Goal: Download file/media

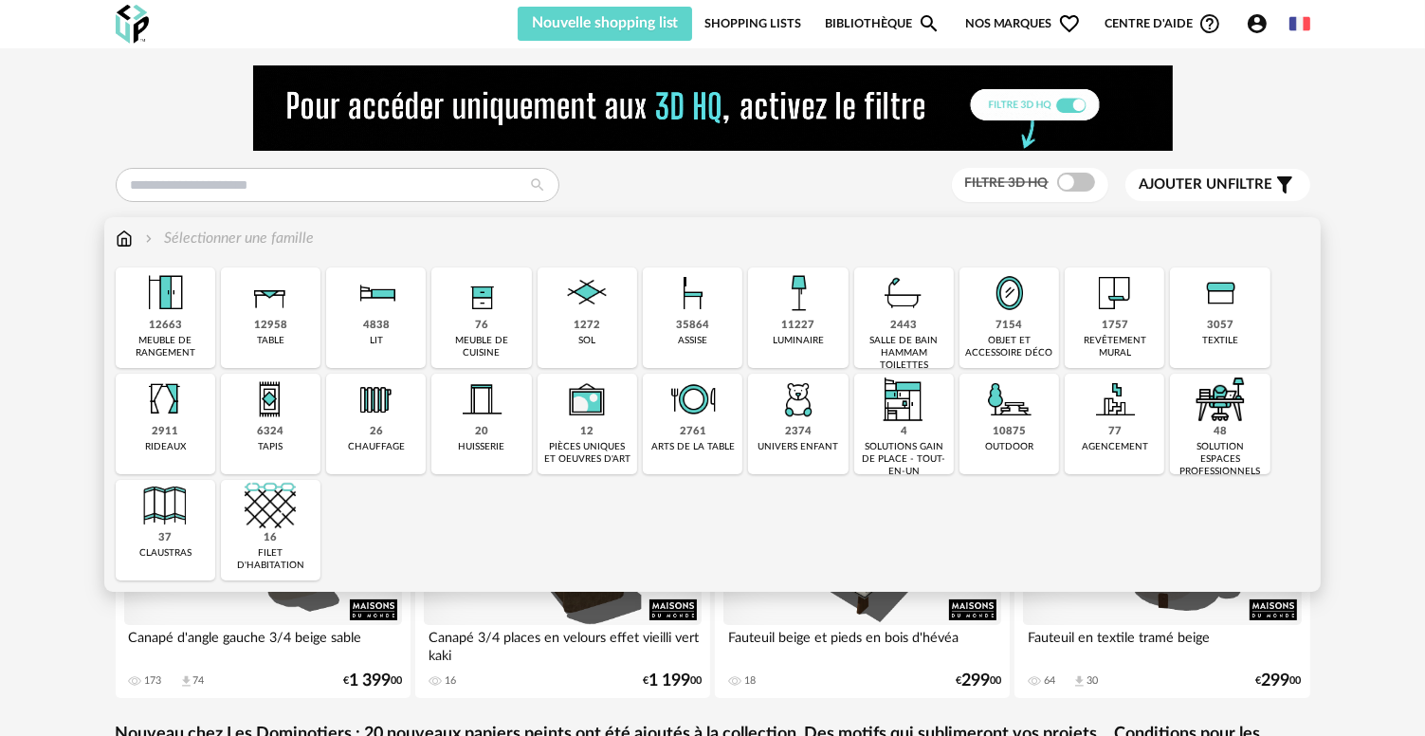
click at [701, 322] on div "35864" at bounding box center [692, 326] width 33 height 14
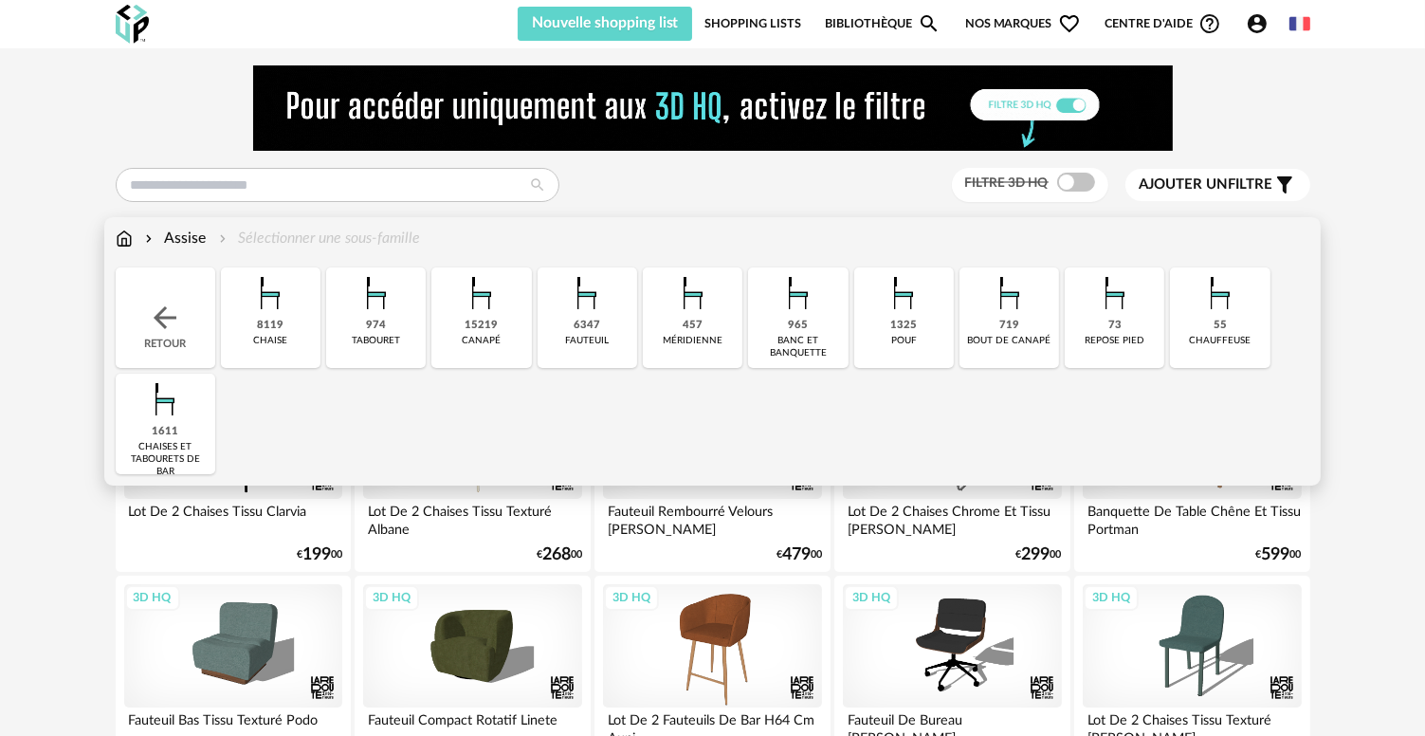
click at [288, 340] on div "8119 [GEOGRAPHIC_DATA]" at bounding box center [271, 317] width 100 height 101
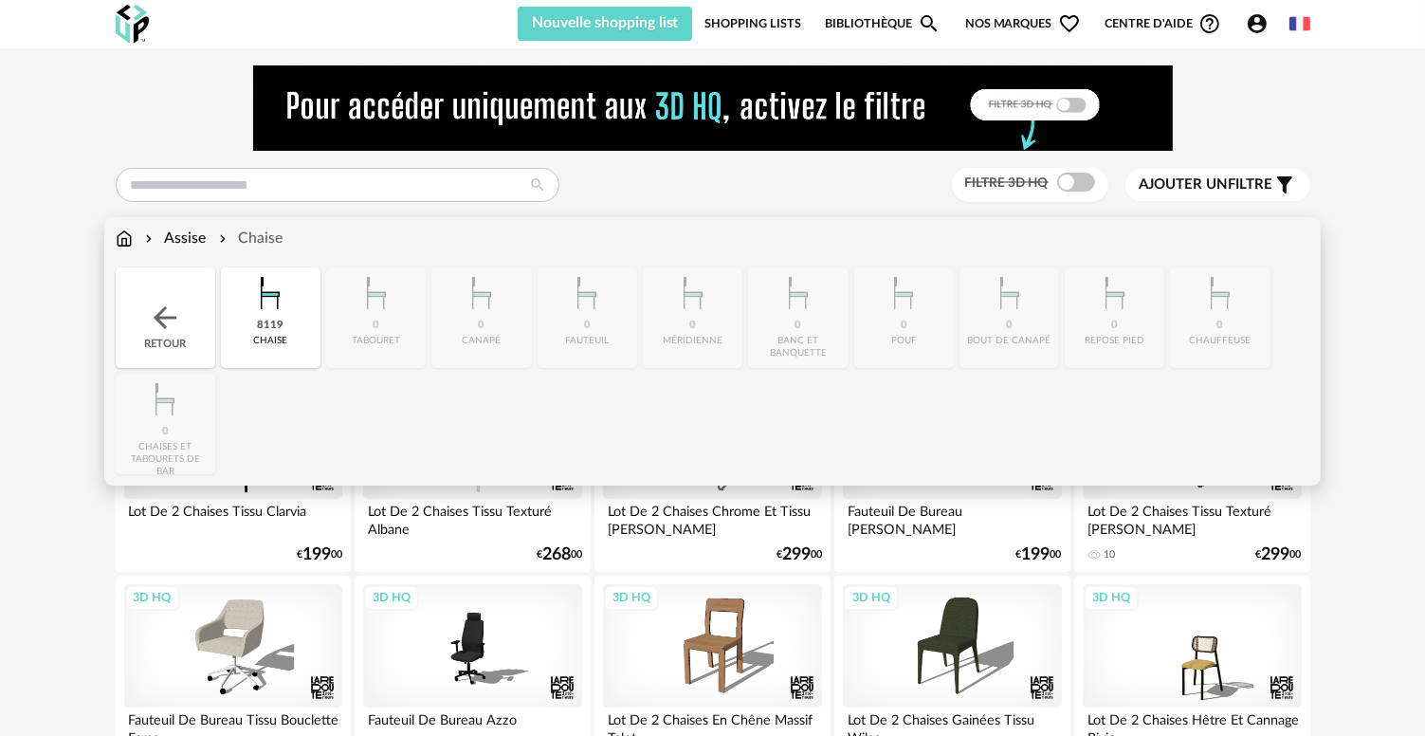
click at [163, 316] on img at bounding box center [165, 318] width 34 height 34
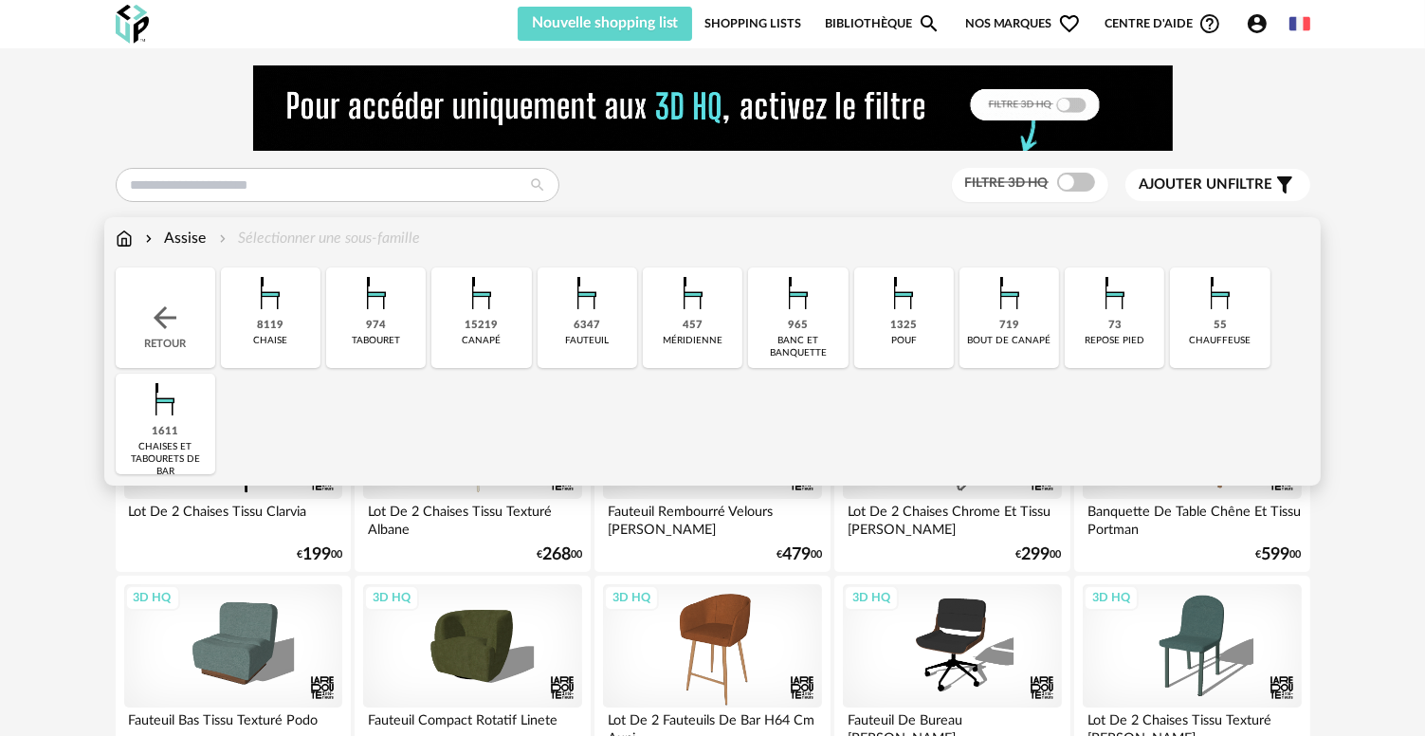
click at [466, 338] on div "canapé" at bounding box center [482, 341] width 39 height 12
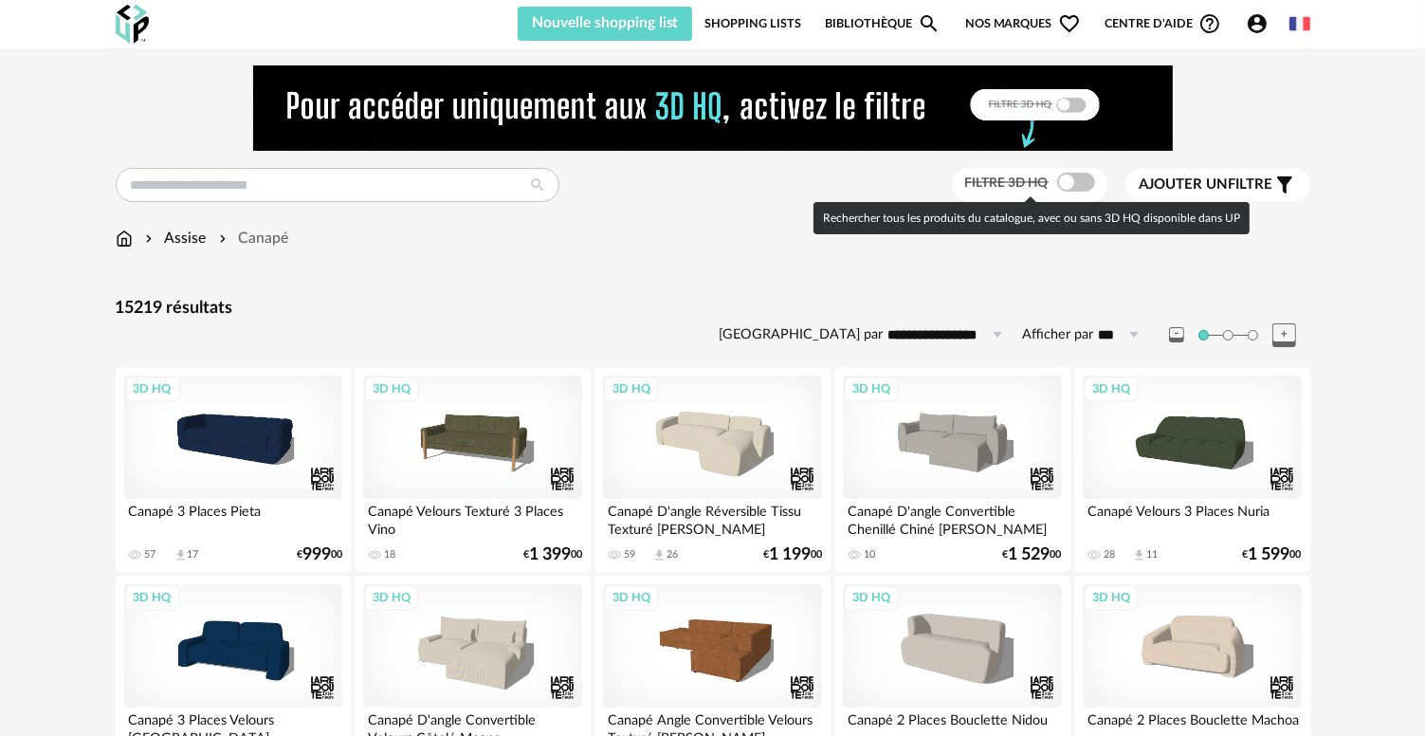
click at [1071, 188] on span at bounding box center [1076, 182] width 38 height 19
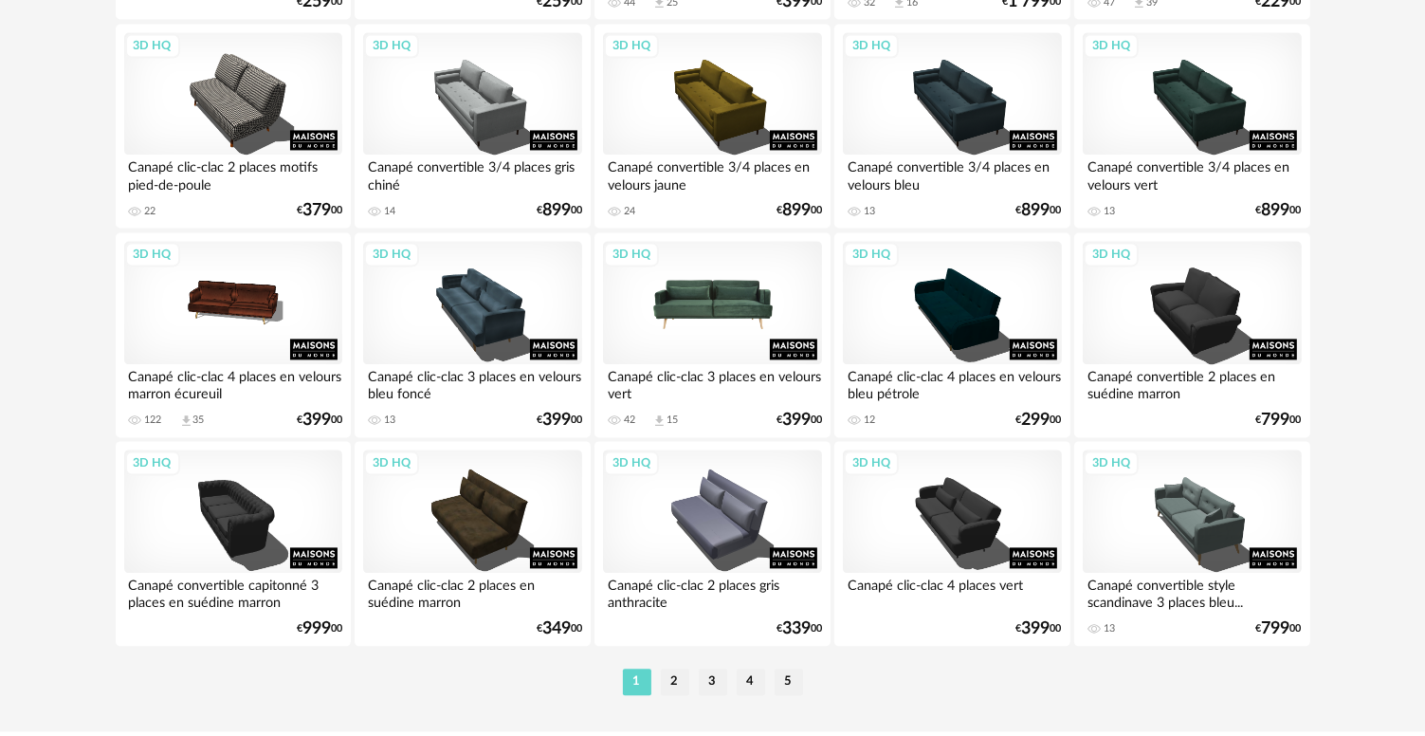
scroll to position [3930, 0]
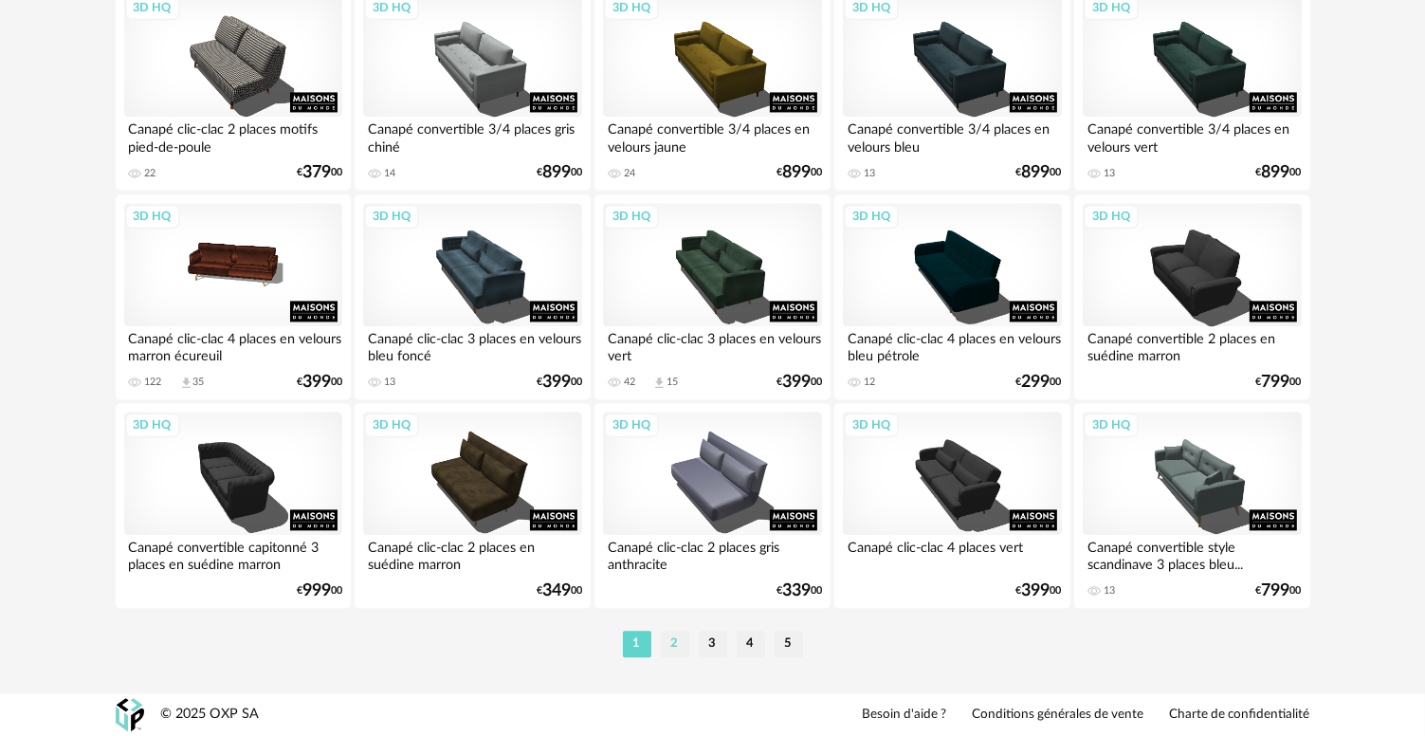
click at [673, 645] on li "2" at bounding box center [675, 644] width 28 height 27
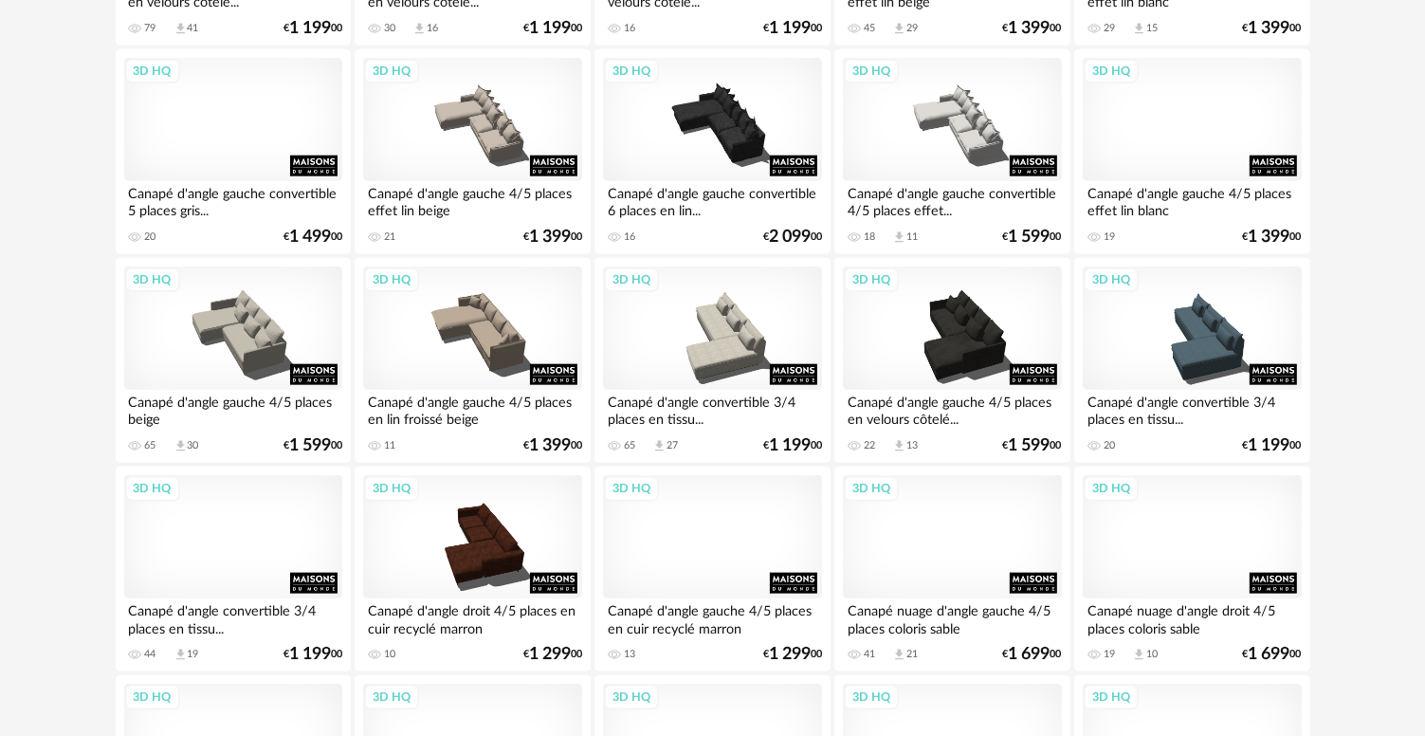
scroll to position [1896, 0]
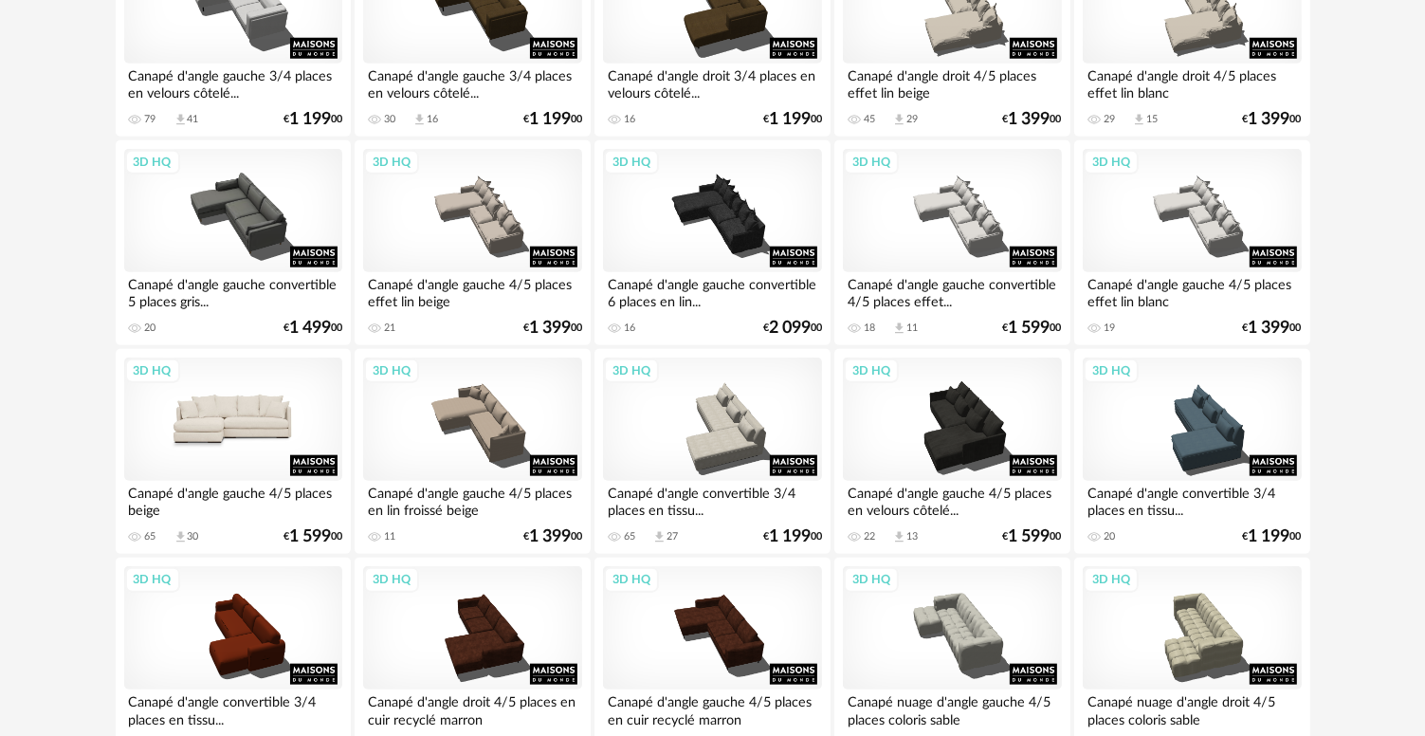
click at [268, 444] on div "3D HQ" at bounding box center [233, 418] width 218 height 123
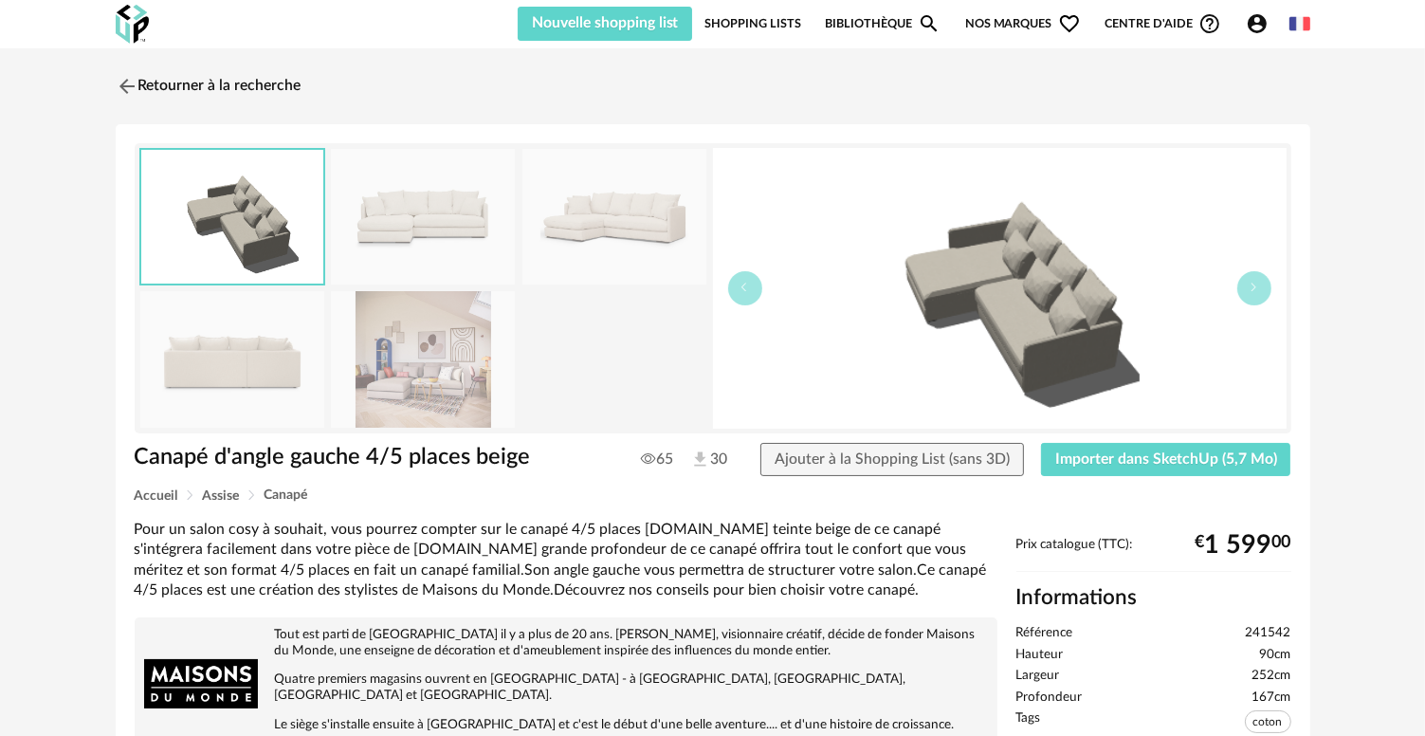
click at [387, 375] on img at bounding box center [423, 359] width 184 height 136
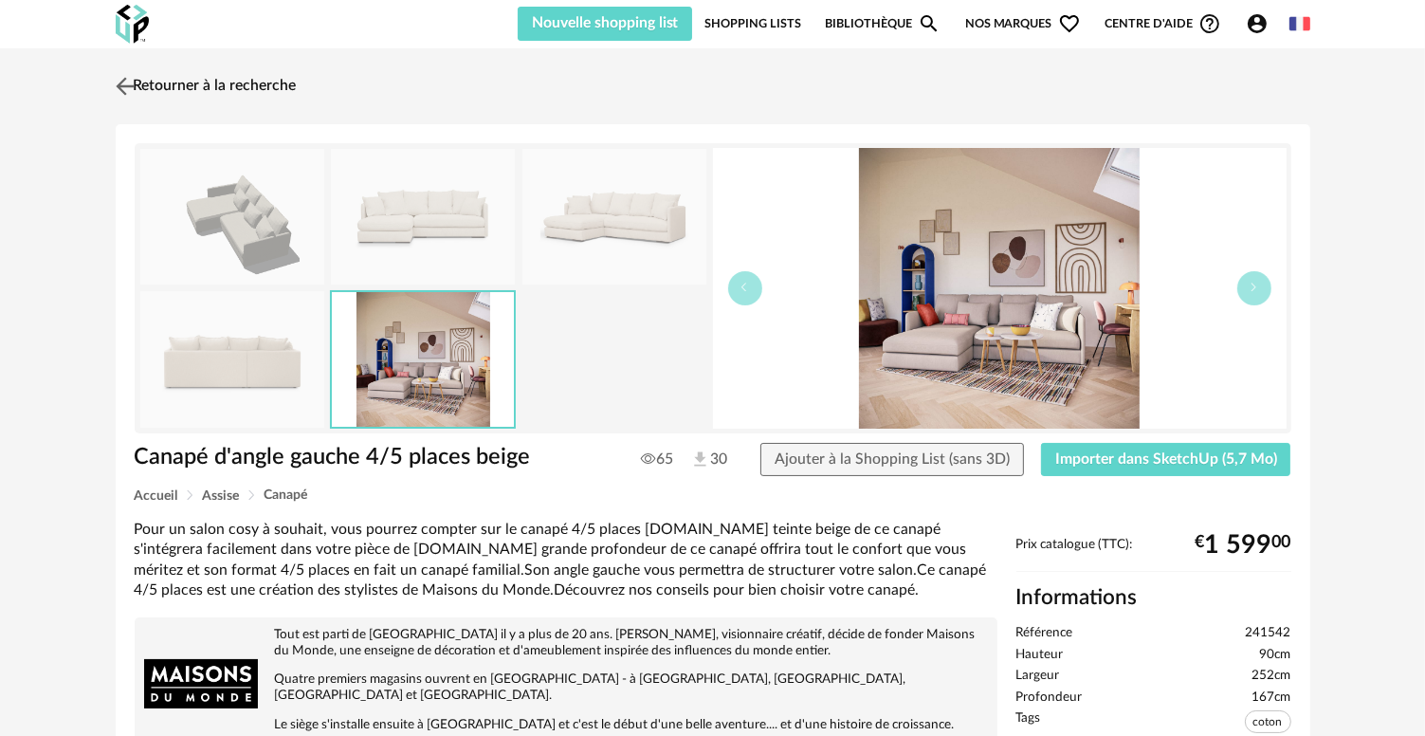
click at [124, 86] on img at bounding box center [124, 85] width 27 height 27
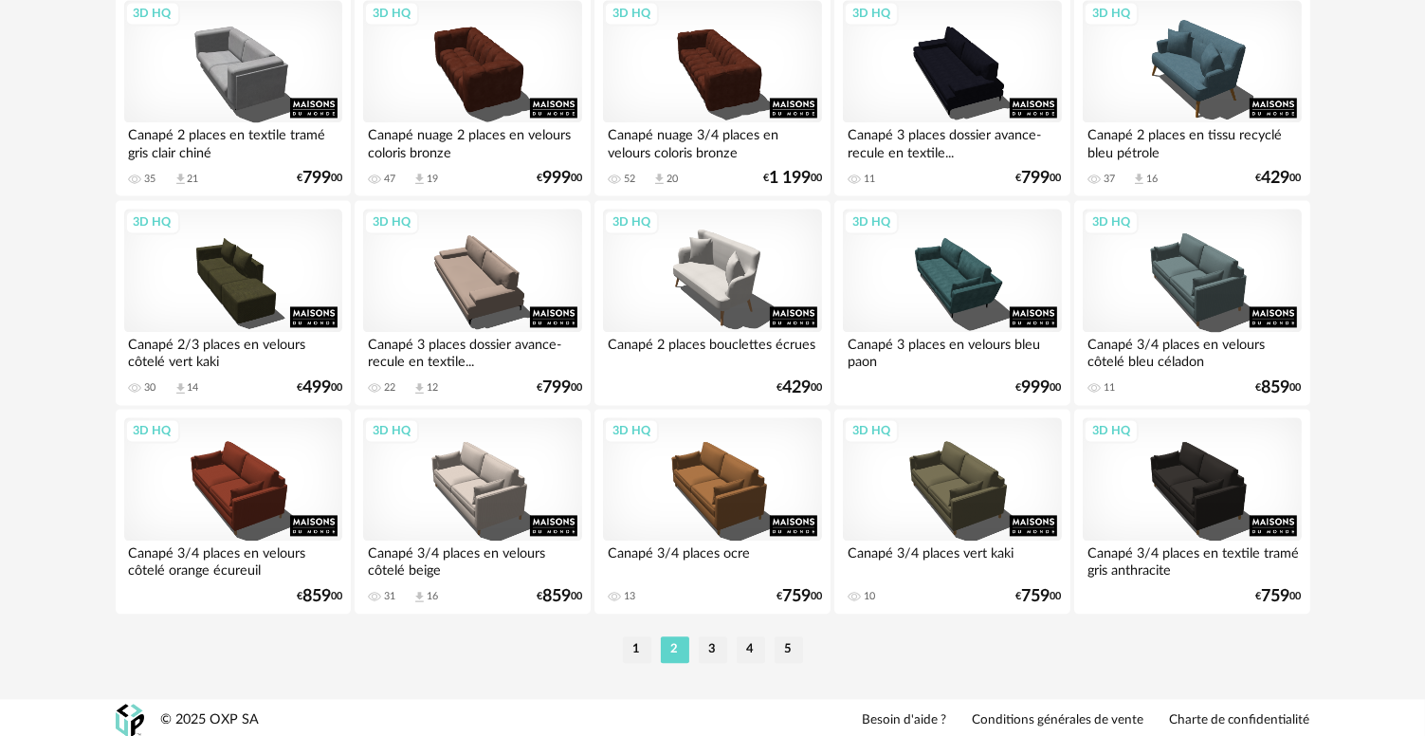
scroll to position [3930, 0]
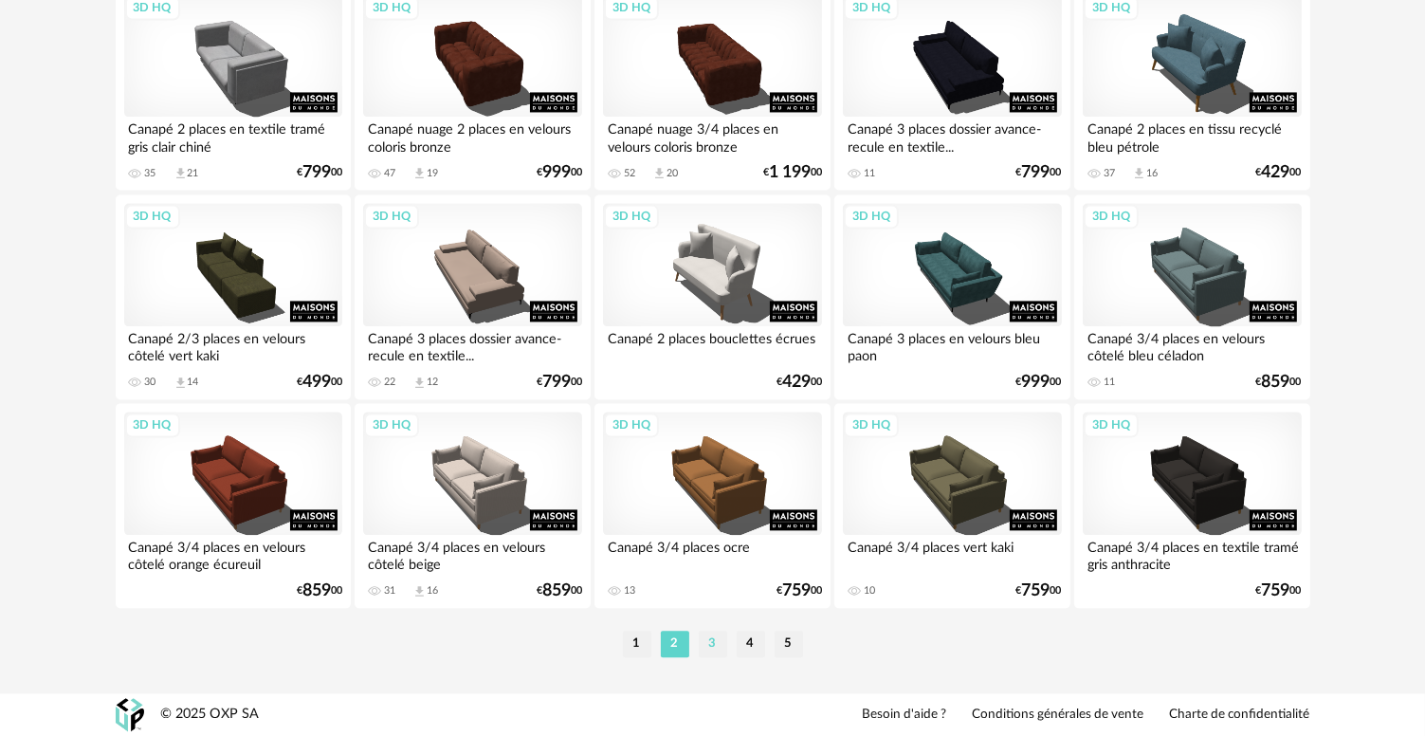
click at [713, 637] on li "3" at bounding box center [713, 644] width 28 height 27
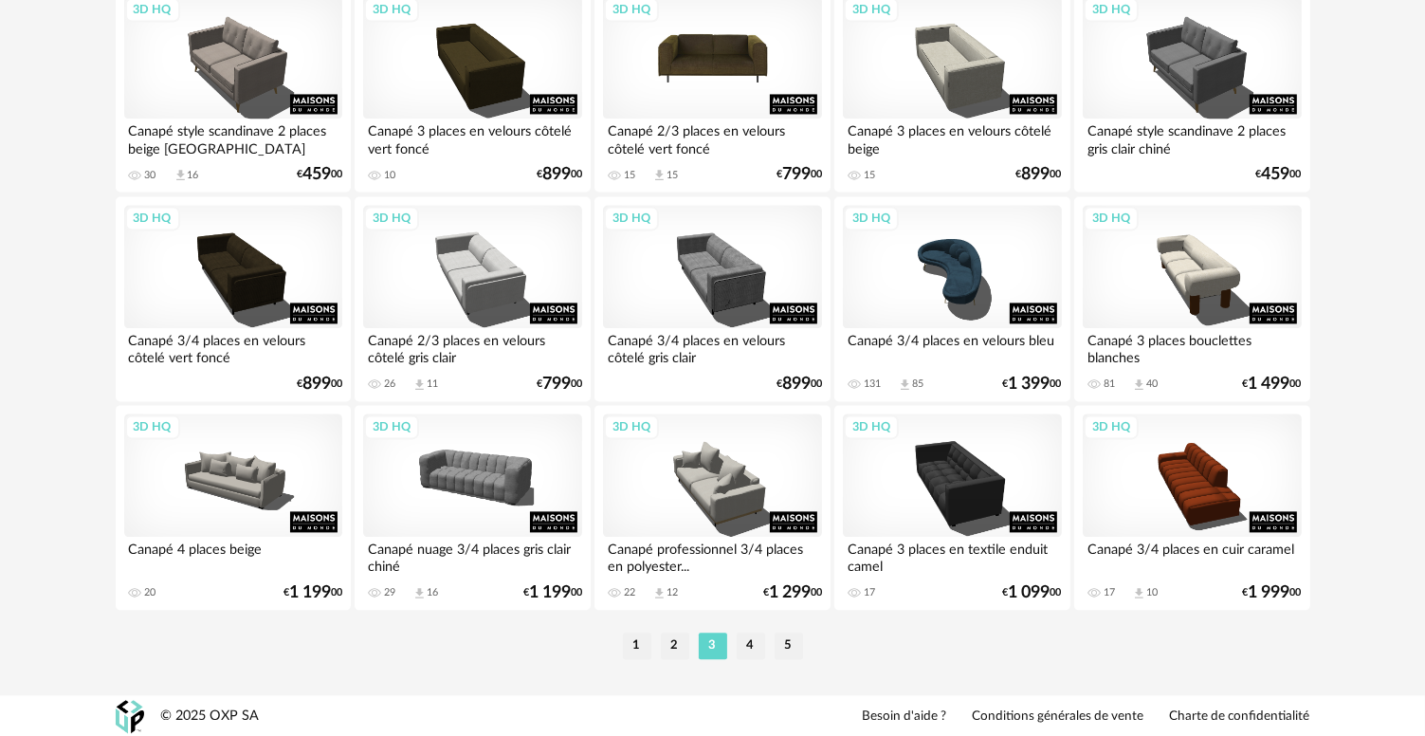
scroll to position [3930, 0]
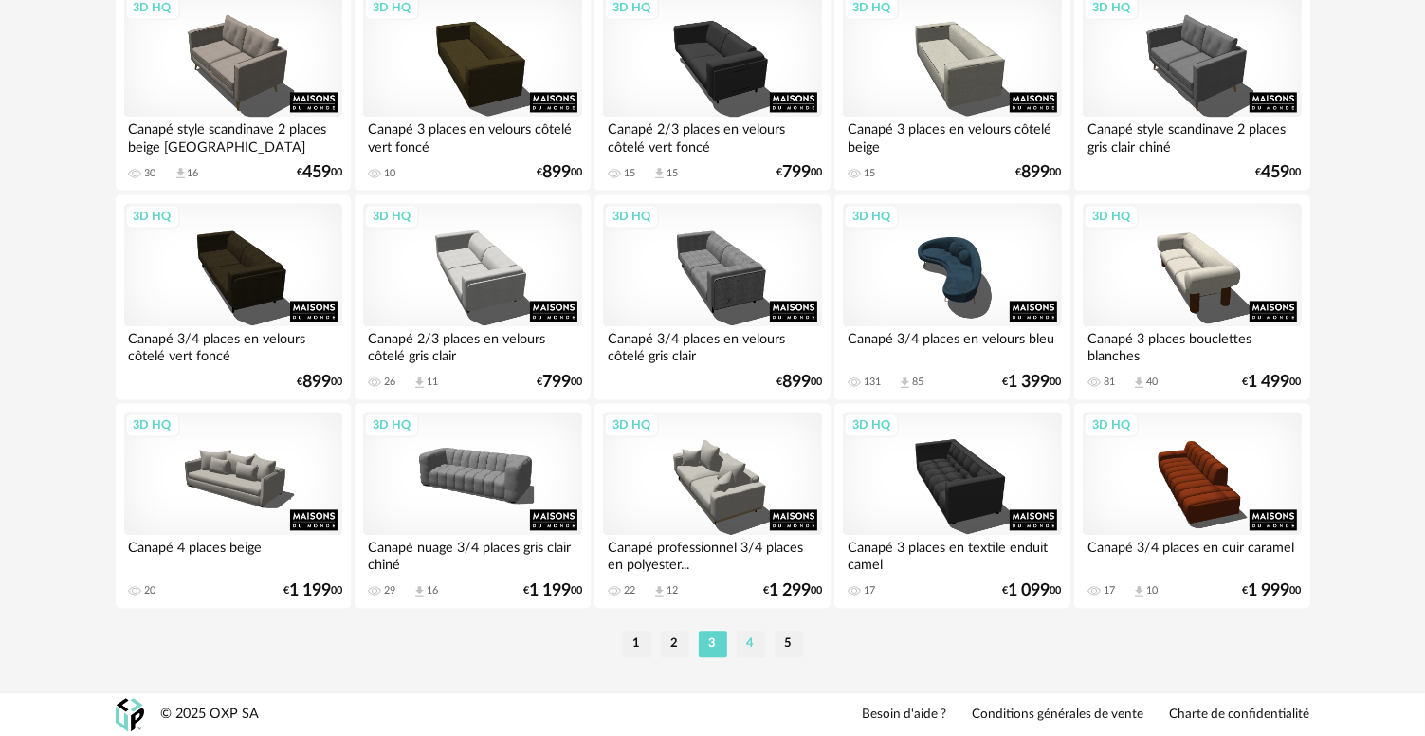
click at [742, 644] on li "4" at bounding box center [751, 644] width 28 height 27
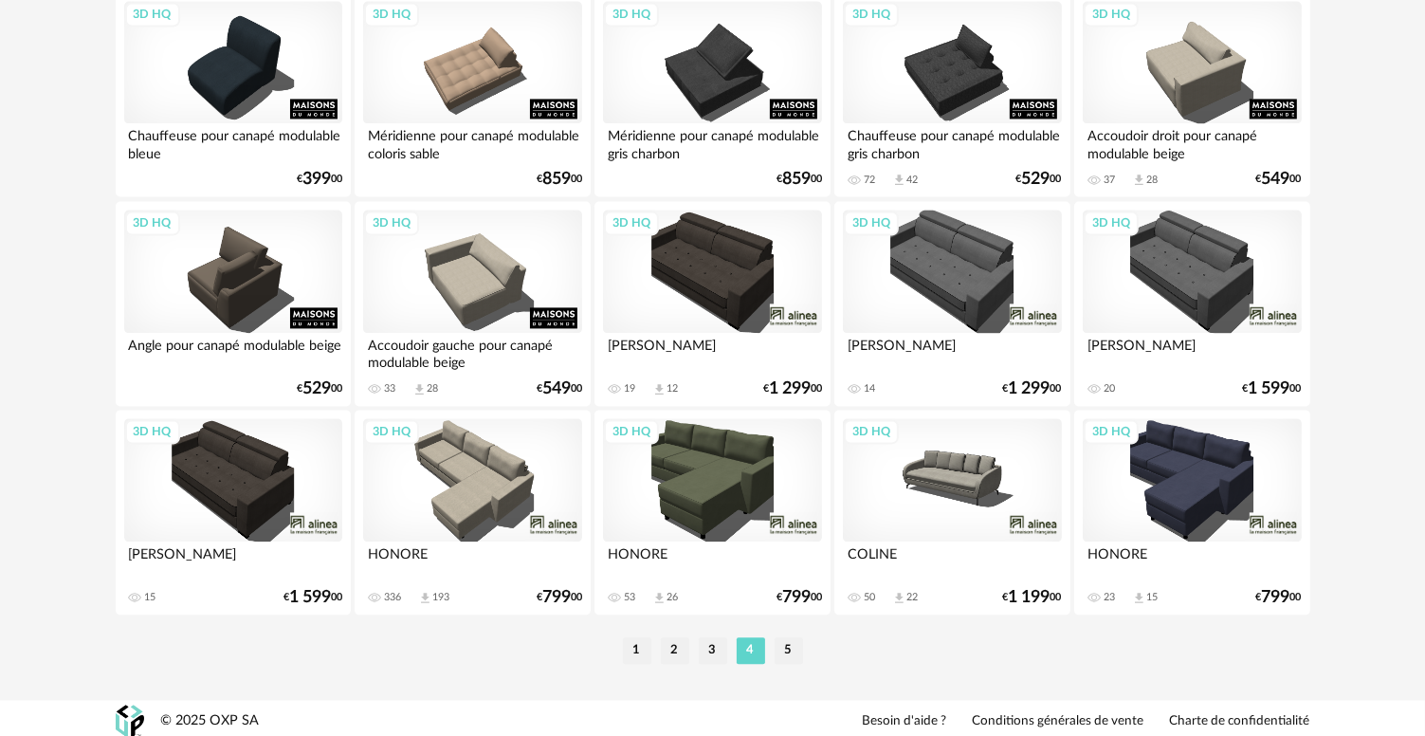
scroll to position [3930, 0]
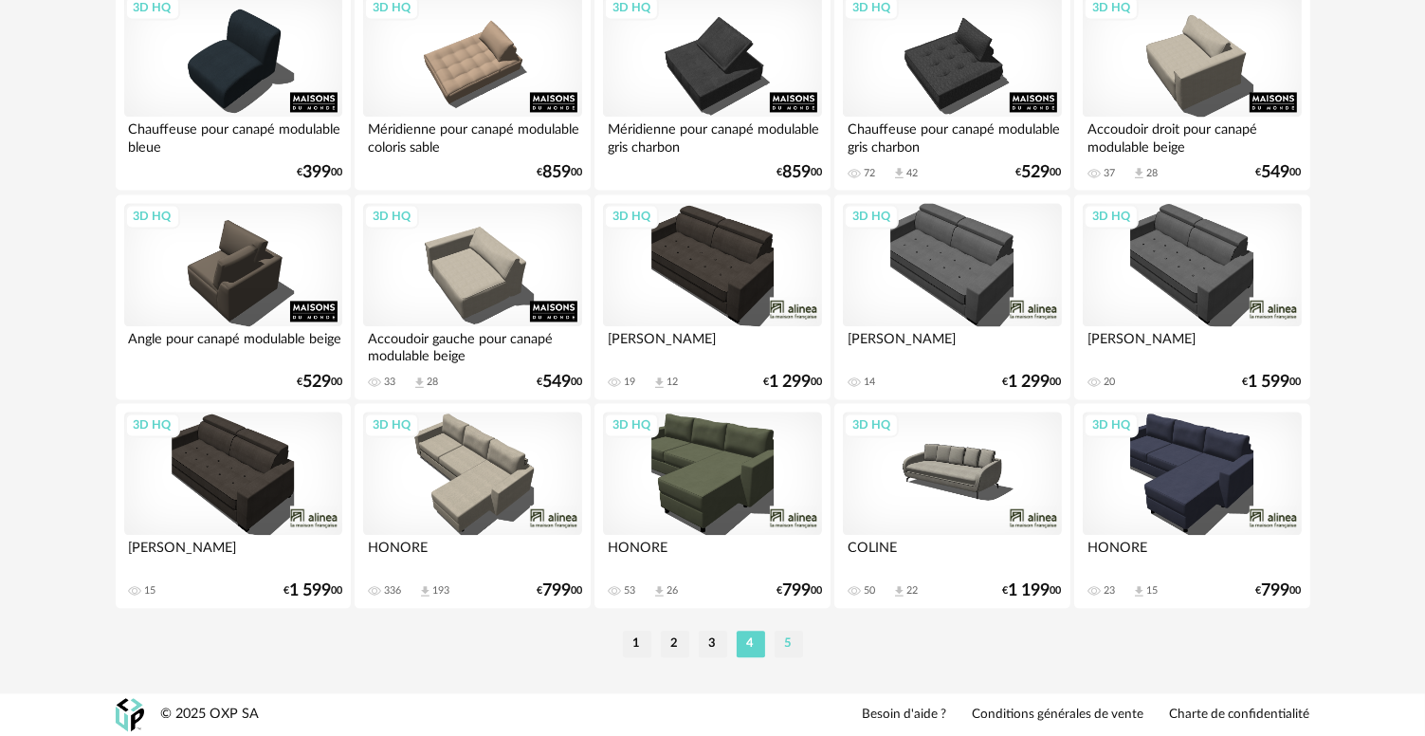
click at [794, 637] on li "5" at bounding box center [789, 644] width 28 height 27
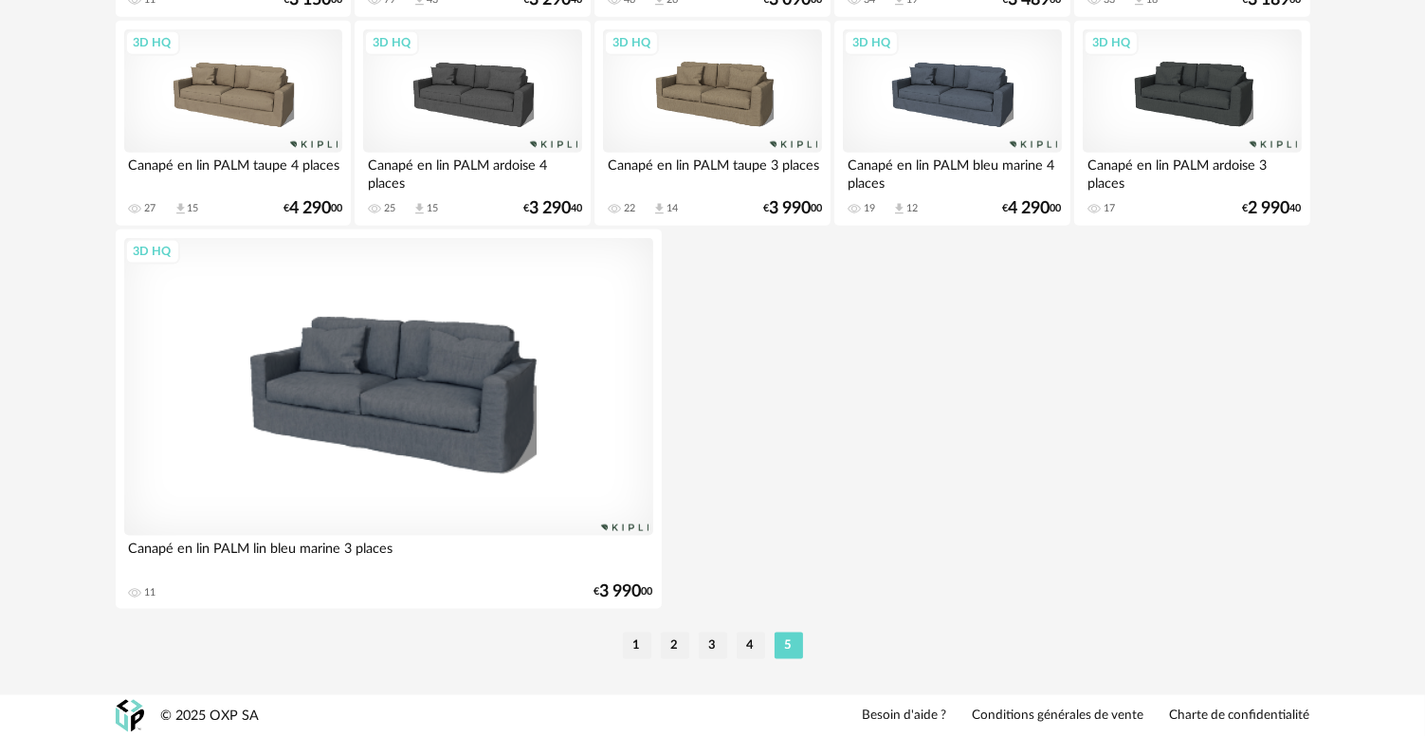
scroll to position [2434, 0]
click at [686, 645] on li "2" at bounding box center [675, 645] width 28 height 27
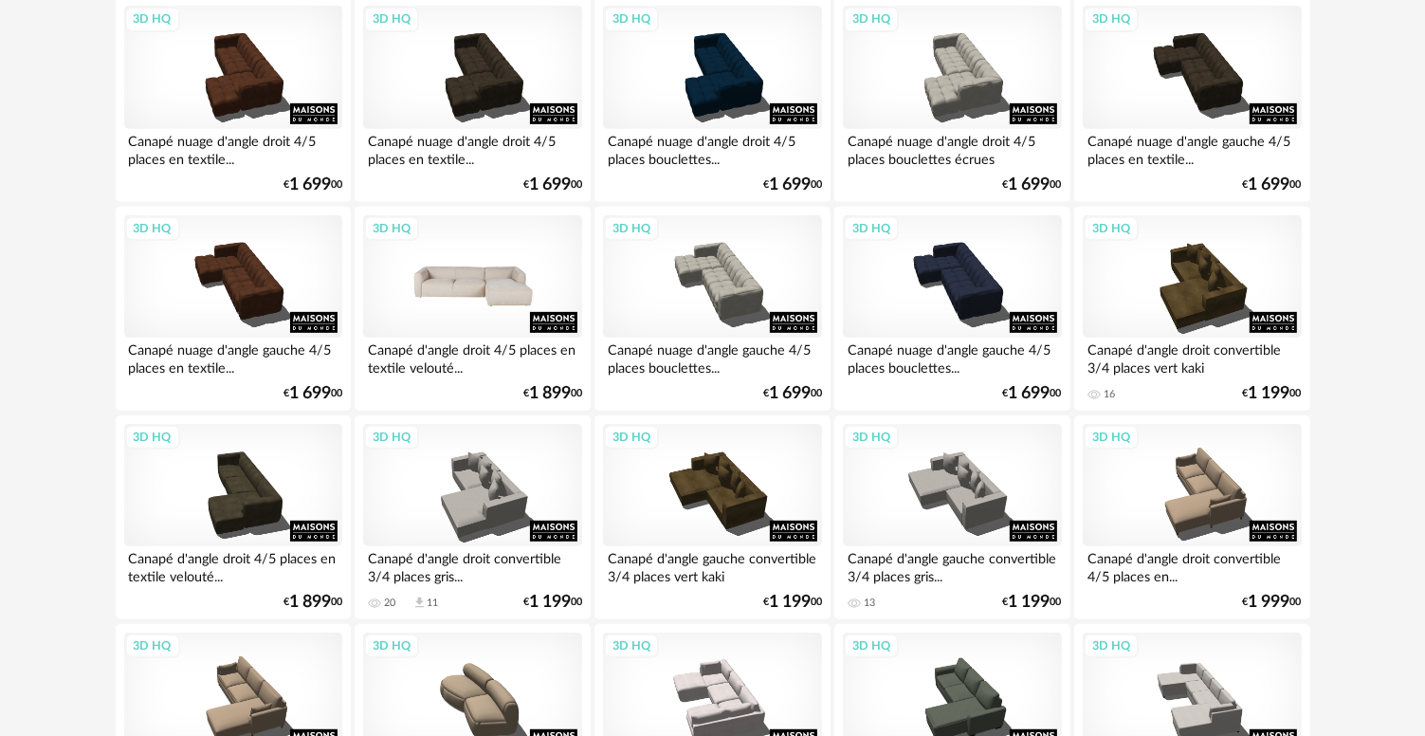
scroll to position [853, 0]
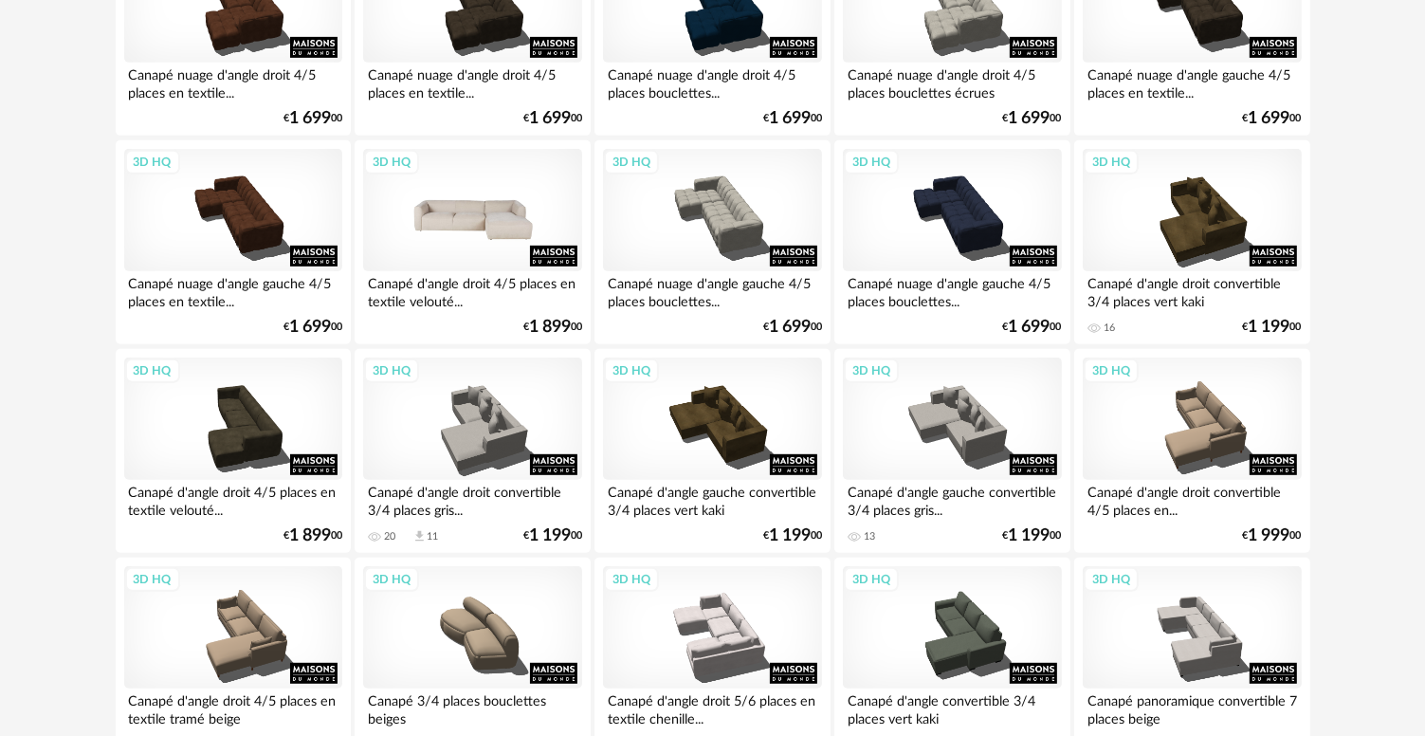
click at [506, 216] on div "3D HQ" at bounding box center [472, 210] width 218 height 123
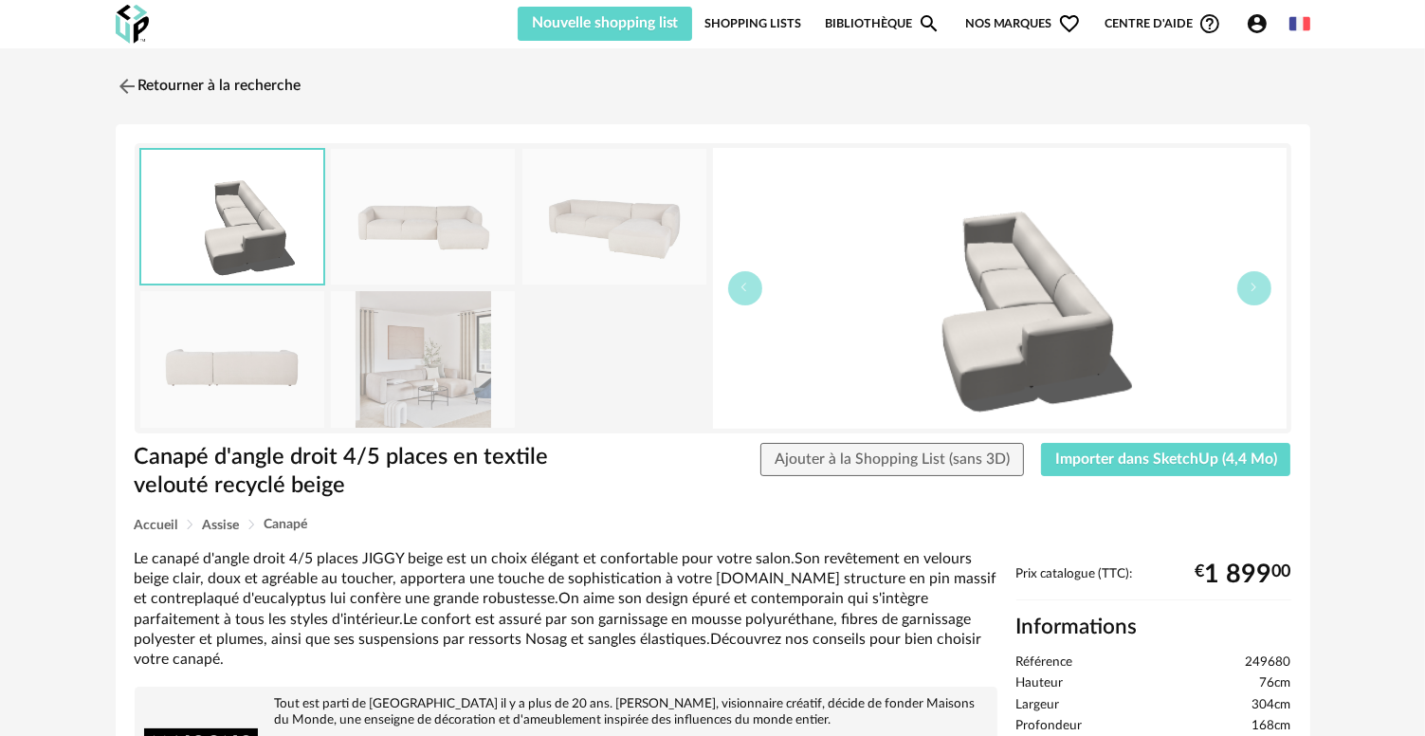
click at [458, 378] on img at bounding box center [423, 359] width 184 height 136
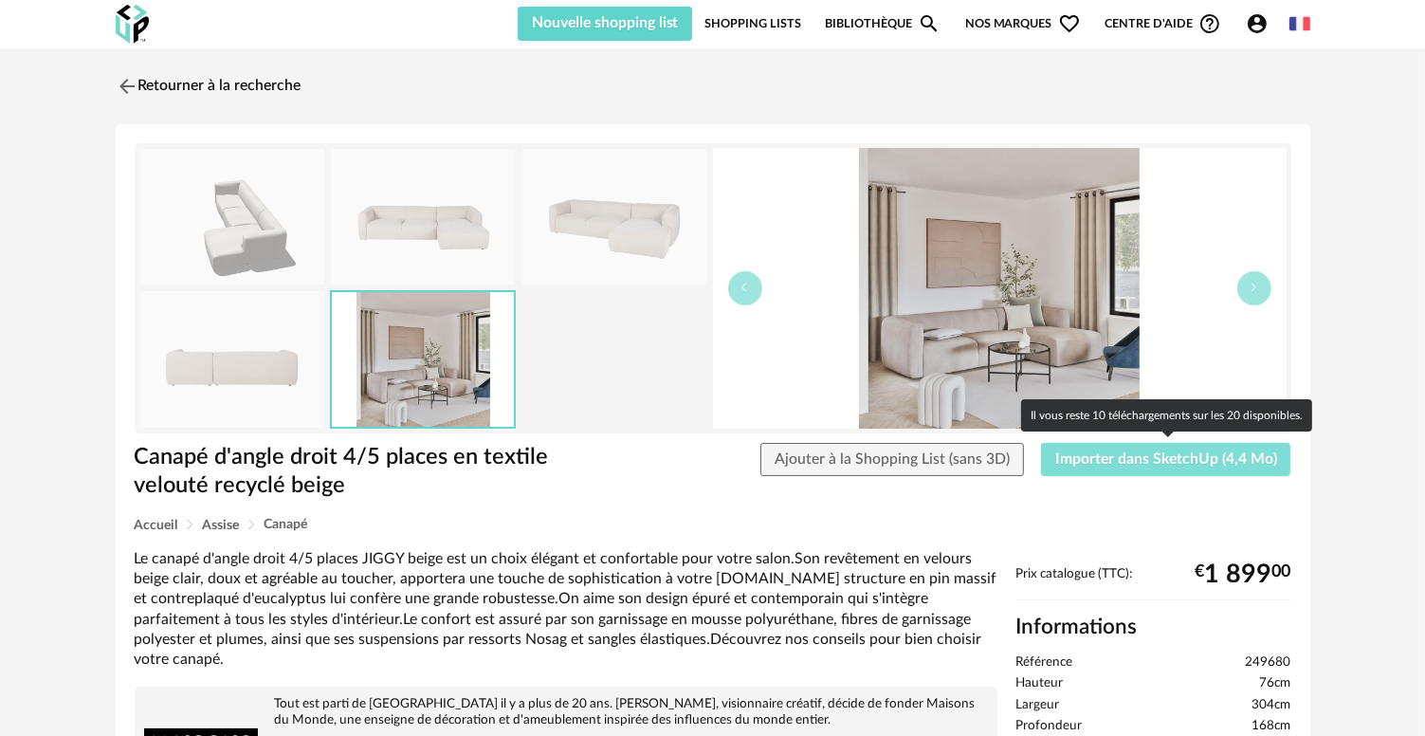
click at [1246, 467] on button "Importer dans SketchUp (4,4 Mo)" at bounding box center [1166, 460] width 250 height 34
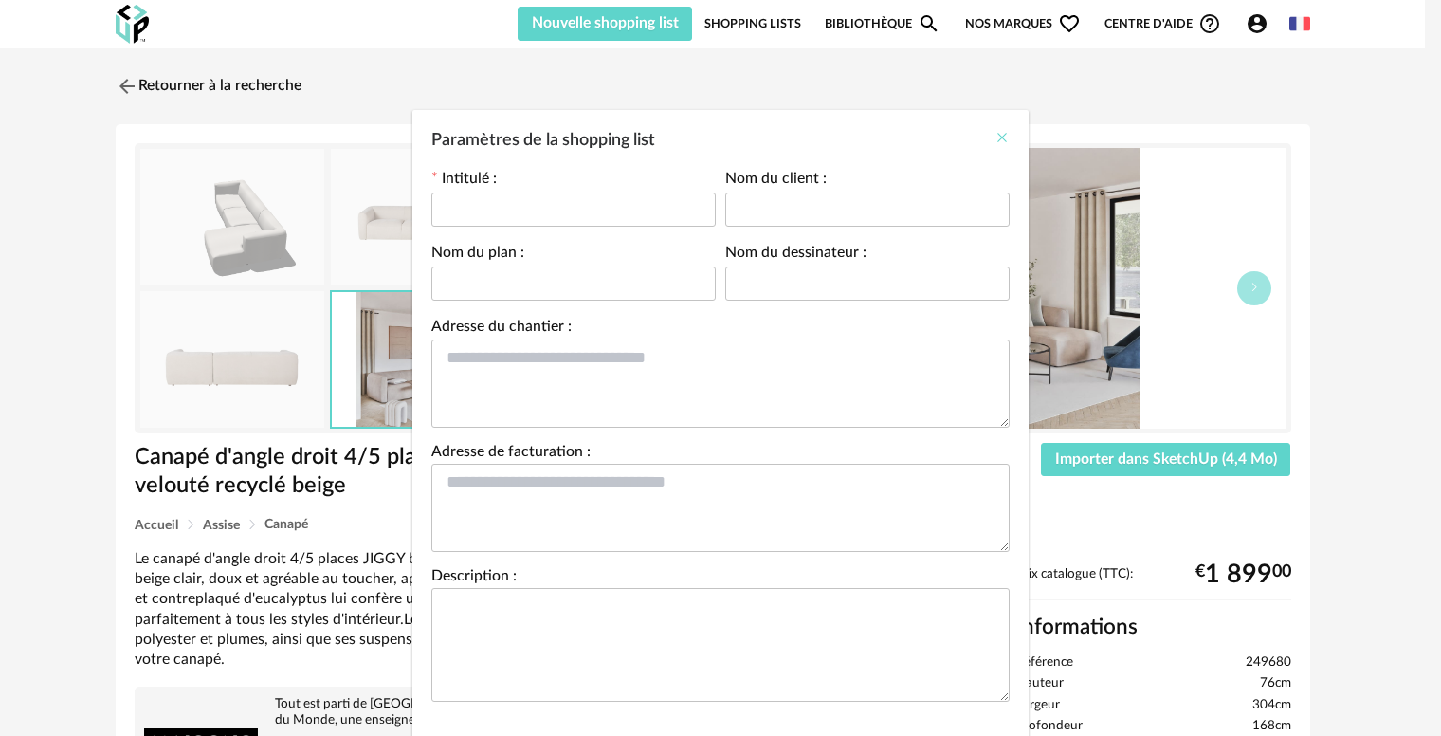
click at [995, 140] on icon "Close" at bounding box center [1002, 137] width 15 height 15
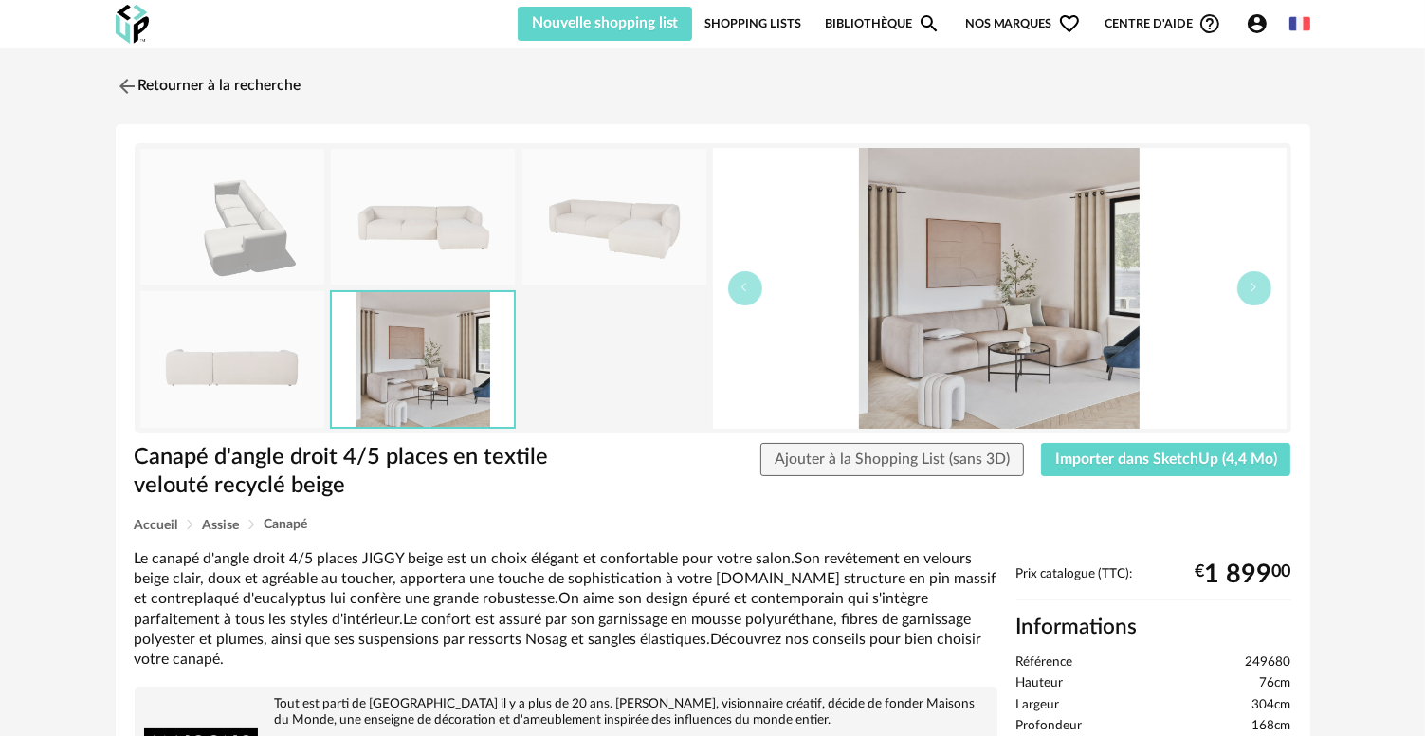
click at [1153, 476] on div "Canapé d'angle droit 4/5 places en textile velouté recyclé beige Ajouter à la S…" at bounding box center [713, 480] width 1176 height 75
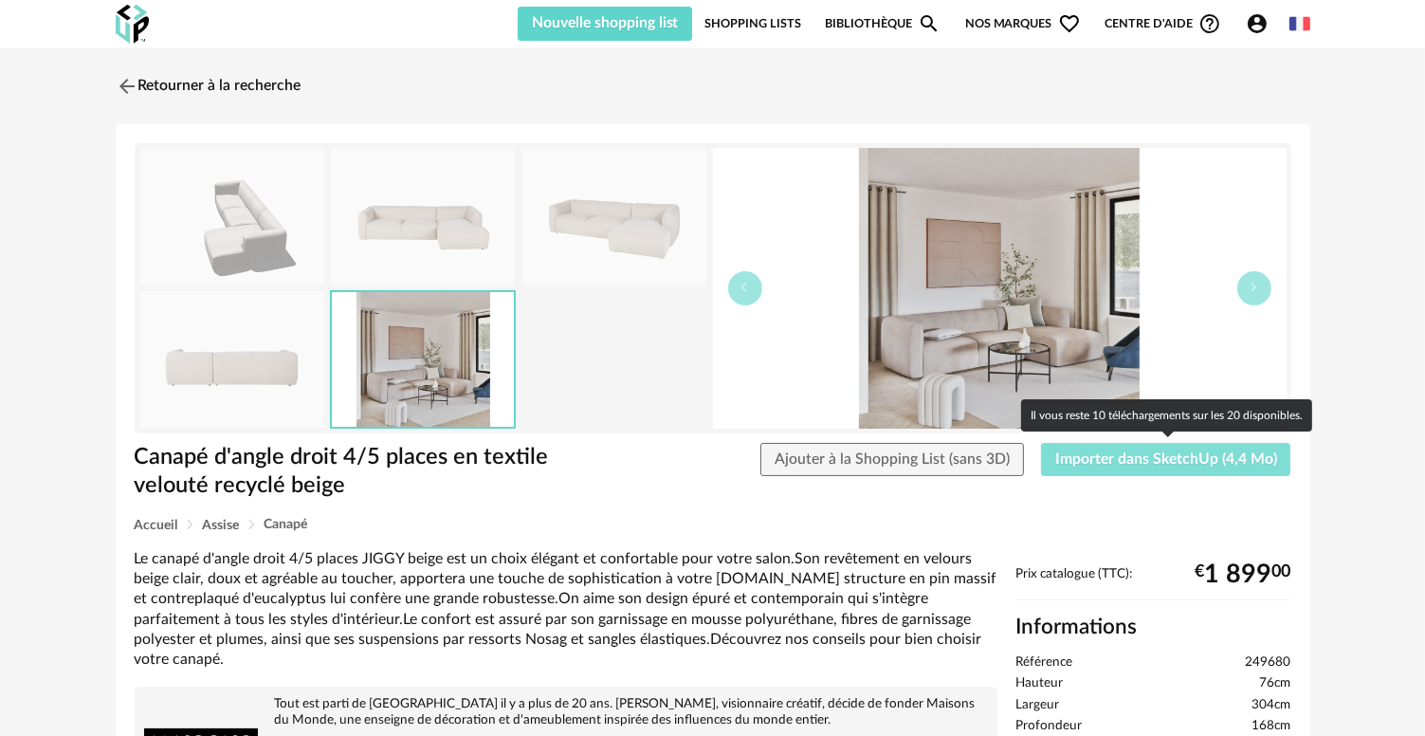
click at [1154, 467] on button "Importer dans SketchUp (4,4 Mo)" at bounding box center [1166, 460] width 250 height 34
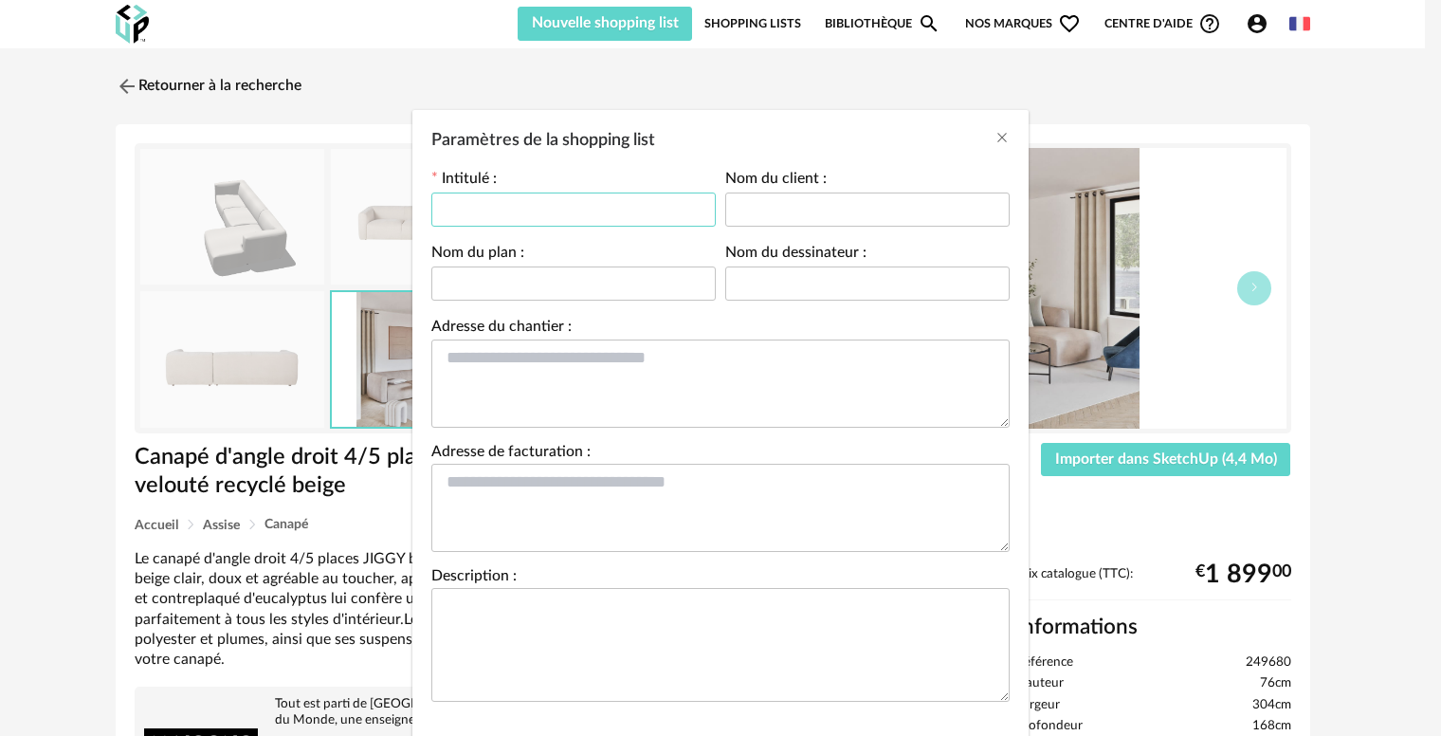
click at [557, 220] on input "Paramètres de la shopping list" at bounding box center [573, 209] width 284 height 34
type input "*"
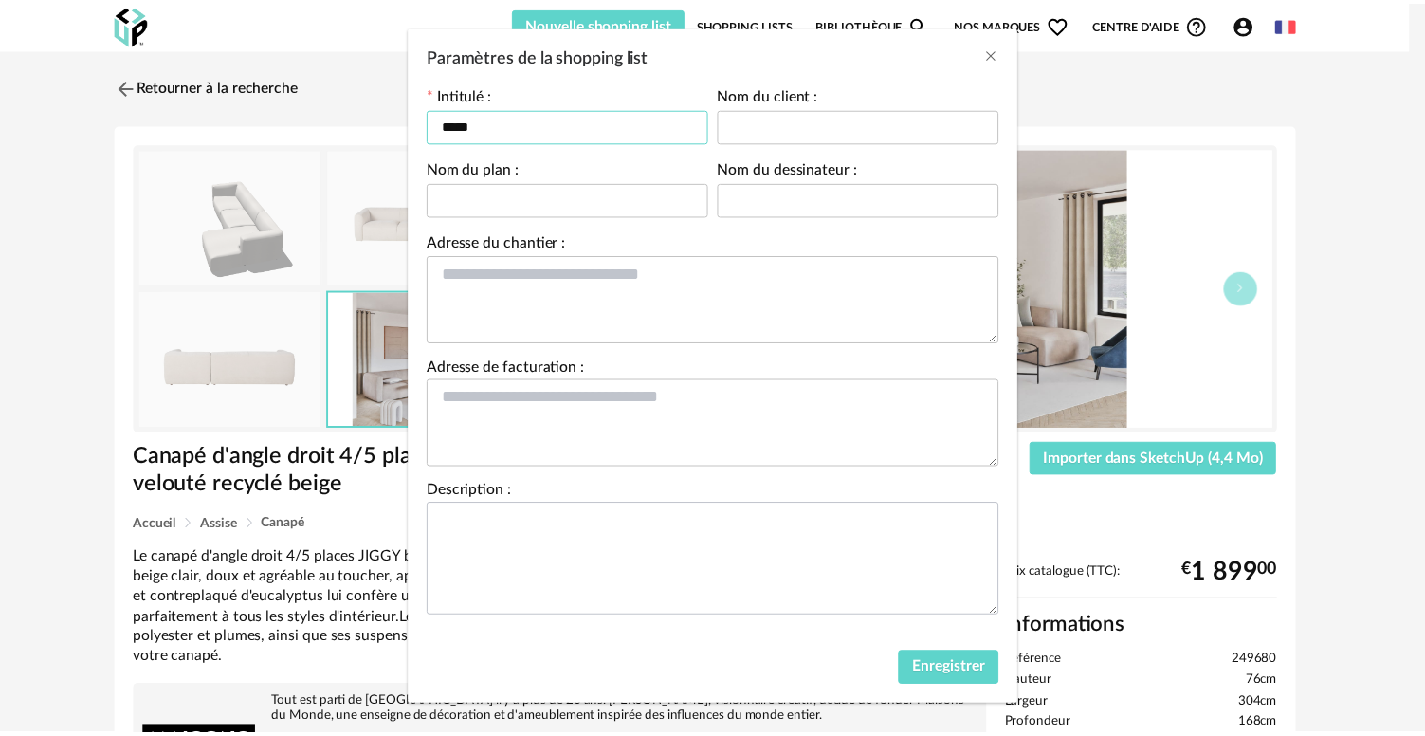
scroll to position [101, 0]
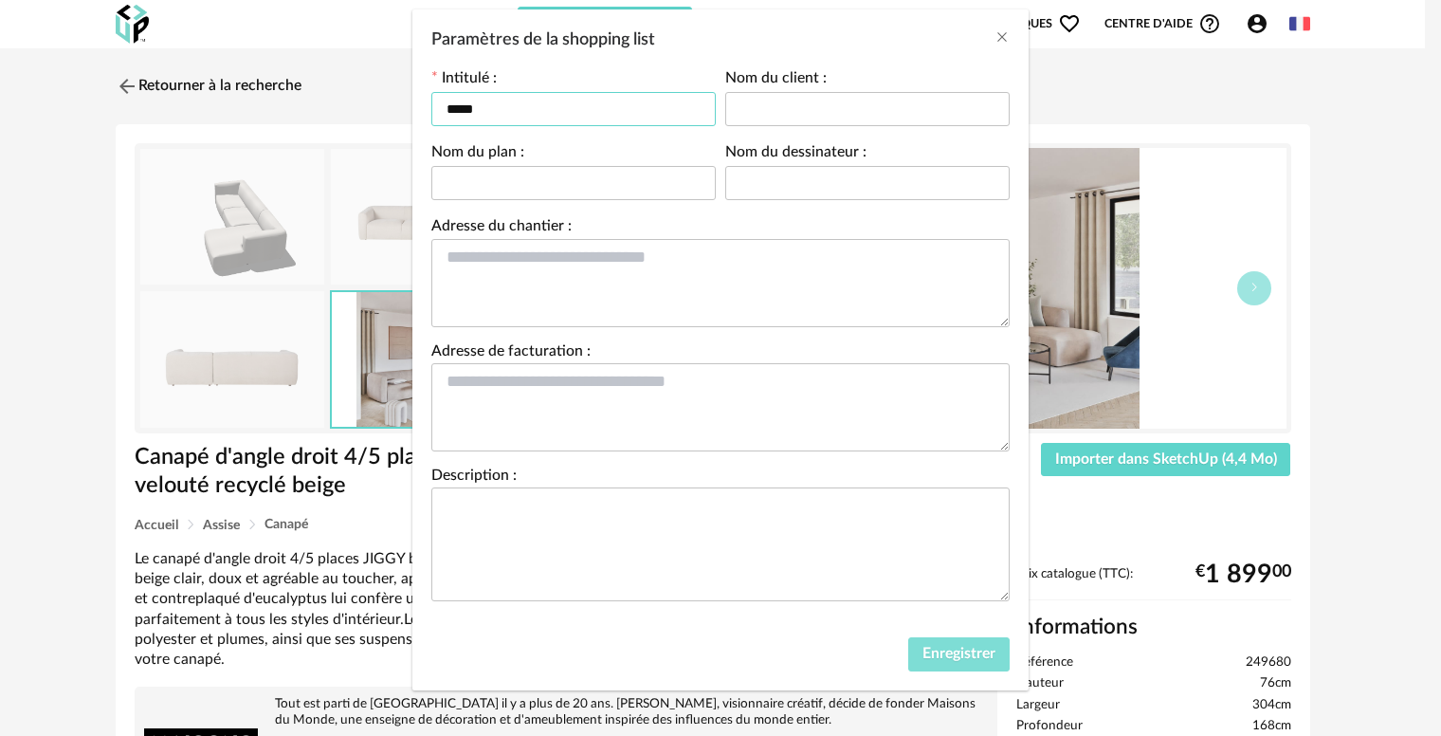
type input "*****"
click at [935, 660] on button "Enregistrer" at bounding box center [958, 654] width 101 height 34
